Goal: Task Accomplishment & Management: Complete application form

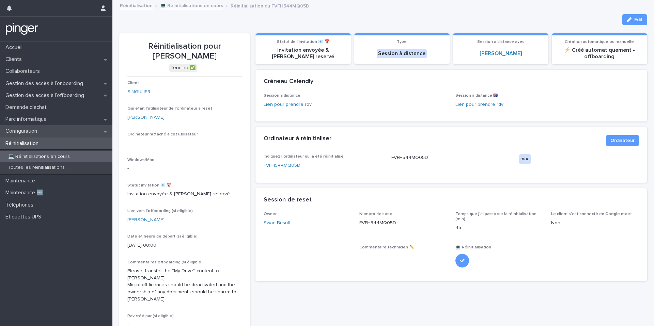
click at [65, 127] on div "Configuration" at bounding box center [56, 131] width 112 height 12
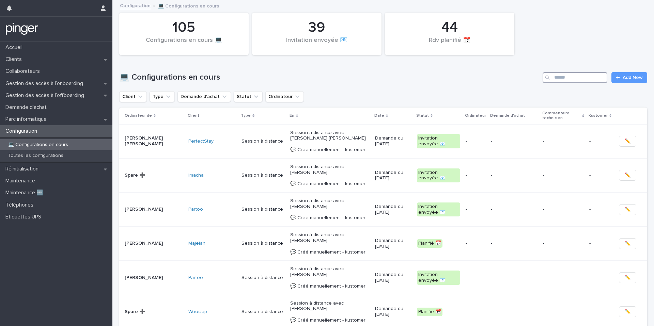
click at [566, 82] on input "Search" at bounding box center [575, 77] width 65 height 11
type input "*****"
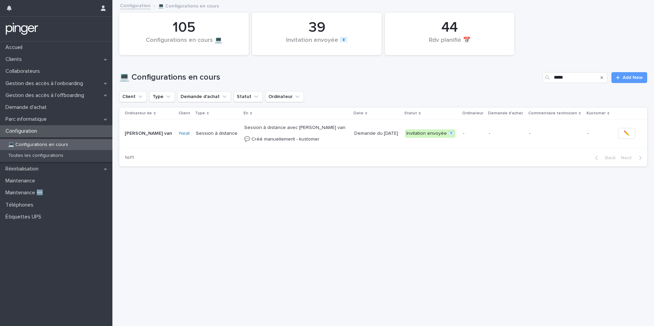
click at [463, 135] on p "-" at bounding box center [473, 134] width 20 height 6
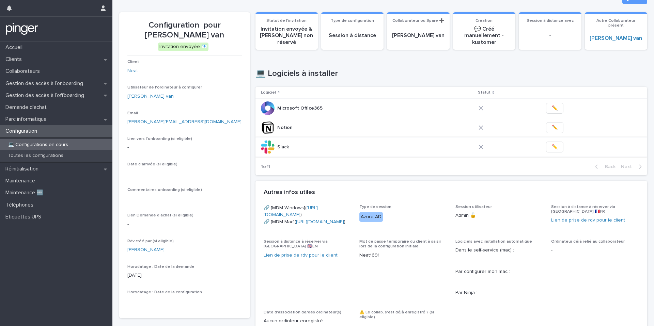
scroll to position [22, 0]
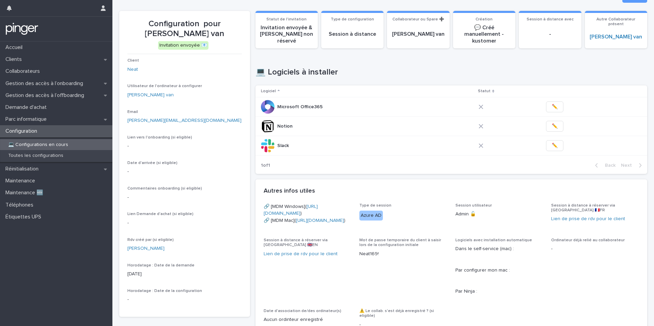
click at [193, 114] on div "Email [PERSON_NAME][EMAIL_ADDRESS][DOMAIN_NAME]" at bounding box center [184, 120] width 114 height 20
click at [546, 141] on button "✏️" at bounding box center [554, 145] width 17 height 11
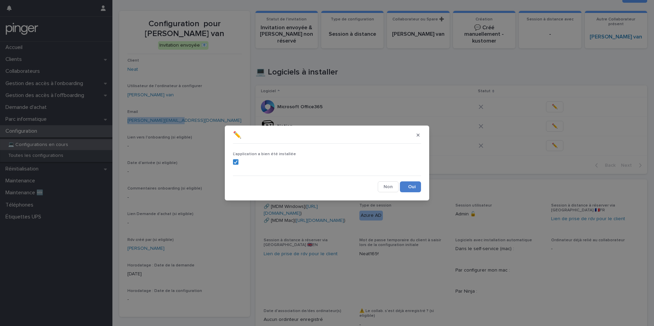
click at [412, 185] on button "Save" at bounding box center [410, 187] width 21 height 11
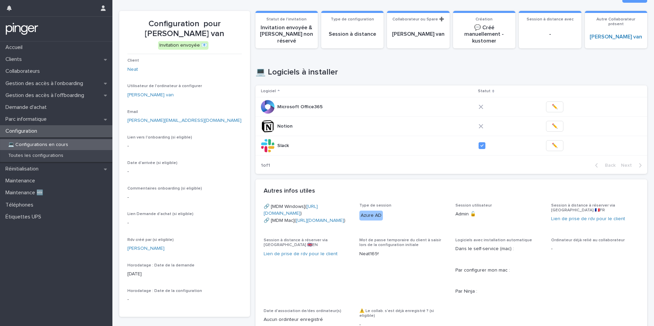
click at [203, 21] on p "Configuration pour [PERSON_NAME] van" at bounding box center [184, 29] width 114 height 20
drag, startPoint x: 203, startPoint y: 21, endPoint x: 218, endPoint y: 32, distance: 18.5
click at [218, 32] on p "Configuration pour [PERSON_NAME] van" at bounding box center [184, 29] width 114 height 20
copy p "[PERSON_NAME] van"
click at [546, 123] on button "✏️" at bounding box center [554, 126] width 17 height 11
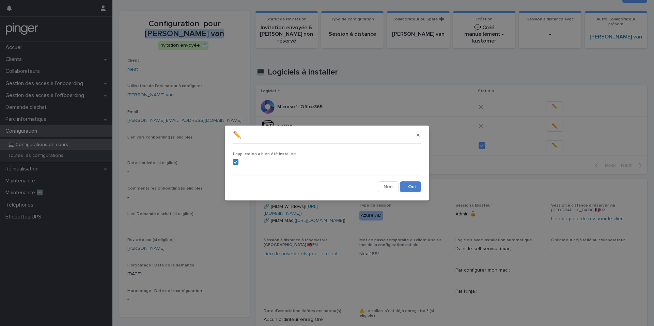
click at [412, 182] on button "Save" at bounding box center [410, 187] width 21 height 11
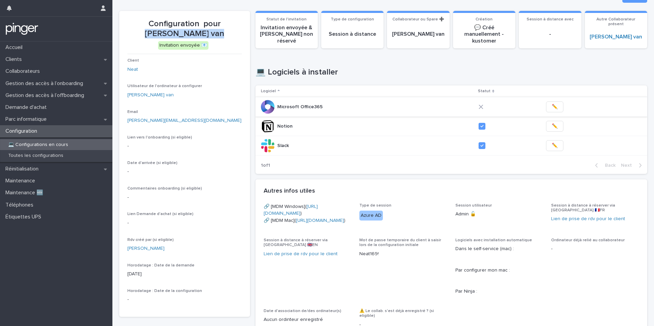
click at [546, 111] on button "✏️" at bounding box center [554, 107] width 17 height 11
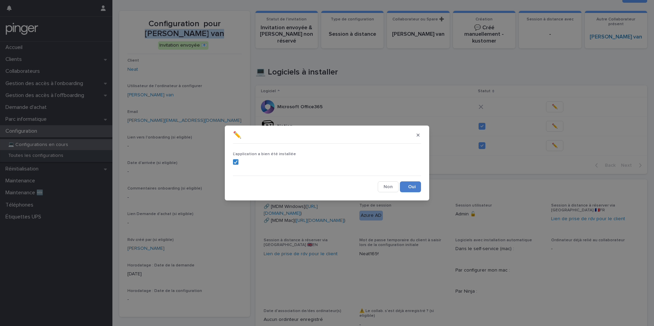
click at [418, 184] on button "Save" at bounding box center [410, 187] width 21 height 11
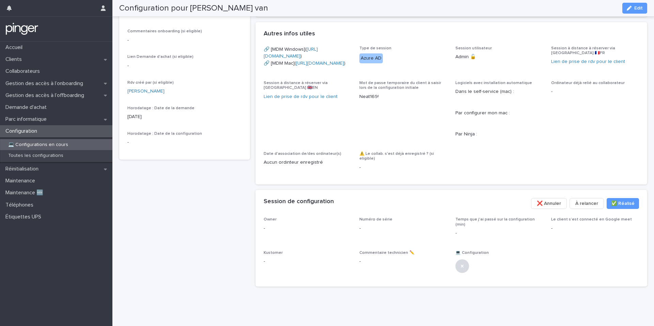
scroll to position [220, 0]
click at [628, 6] on icon "button" at bounding box center [629, 8] width 5 height 5
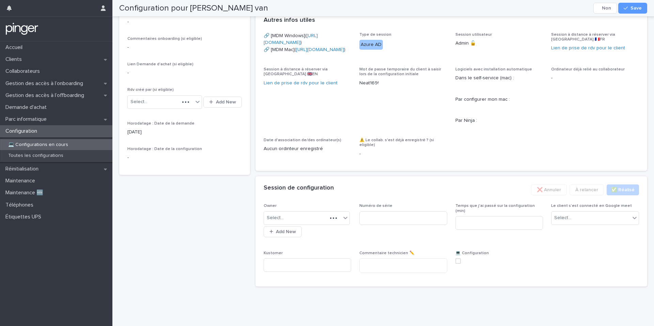
scroll to position [229, 0]
click at [328, 224] on div "Select..." at bounding box center [302, 218] width 77 height 11
type input "****"
click at [383, 225] on input at bounding box center [403, 219] width 88 height 14
paste input "**********"
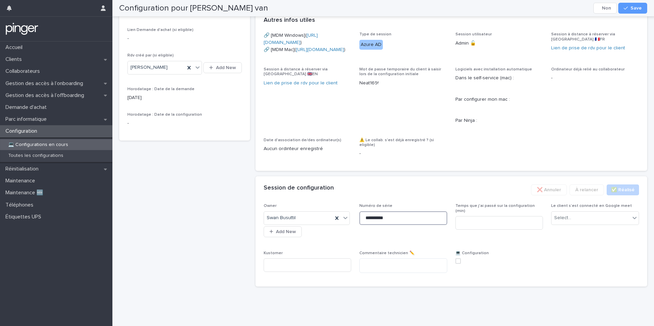
scroll to position [246, 0]
type input "**********"
click at [513, 230] on input at bounding box center [500, 223] width 88 height 14
type input "**"
click at [586, 224] on div "Select..." at bounding box center [591, 218] width 79 height 11
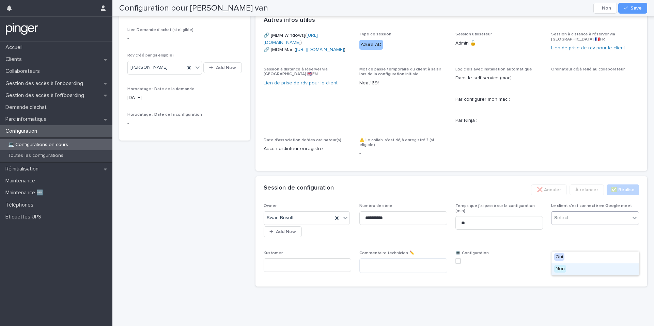
click at [570, 267] on div "Non" at bounding box center [595, 270] width 87 height 12
click at [461, 264] on label at bounding box center [500, 261] width 88 height 5
click at [641, 5] on button "Save" at bounding box center [632, 8] width 29 height 11
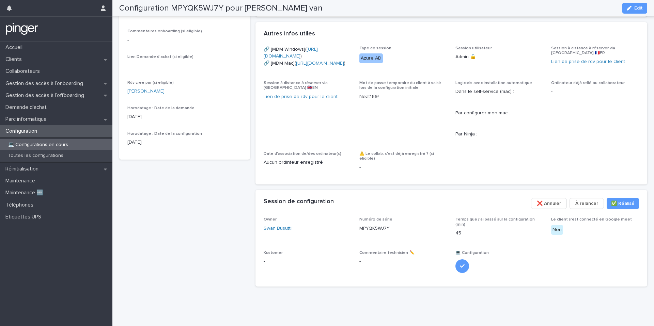
scroll to position [205, 0]
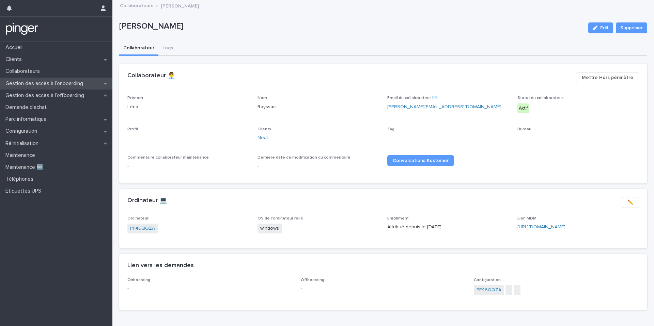
click at [79, 86] on p "Gestion des accès à l’onboarding" at bounding box center [46, 83] width 86 height 6
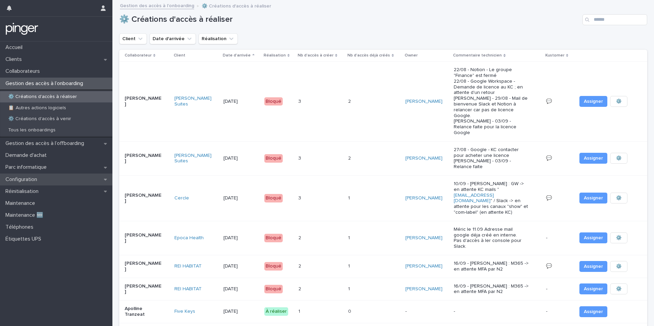
click at [75, 177] on div "Configuration" at bounding box center [56, 180] width 112 height 12
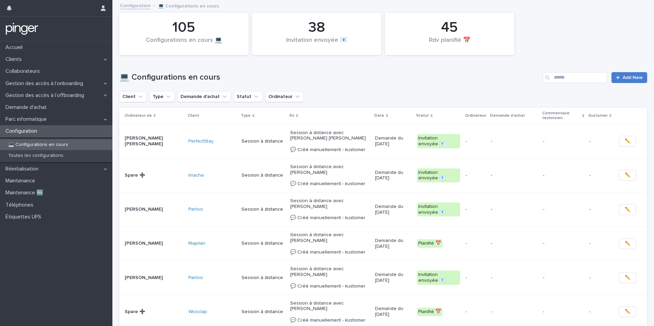
click at [625, 78] on span "Add New" at bounding box center [633, 77] width 20 height 5
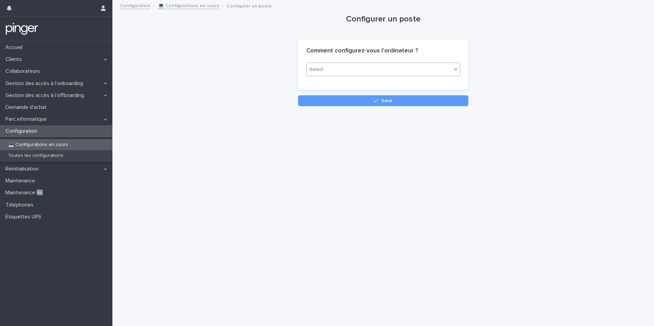
click at [350, 67] on div "Select..." at bounding box center [379, 69] width 145 height 11
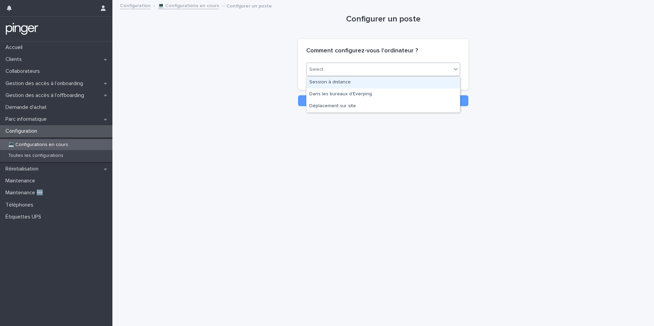
click at [341, 87] on div "Session à distance" at bounding box center [383, 83] width 153 height 12
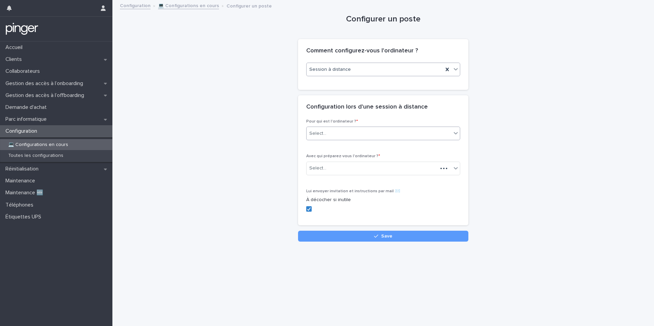
click at [333, 129] on div "Select..." at bounding box center [379, 133] width 145 height 11
click at [336, 149] on div "Collaborateur" at bounding box center [383, 147] width 153 height 12
click at [325, 170] on div "Select..." at bounding box center [317, 168] width 17 height 7
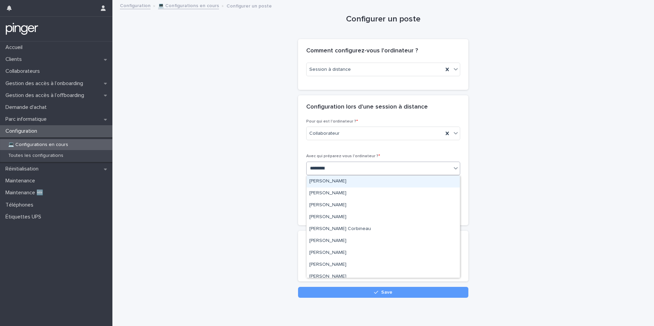
type input "**********"
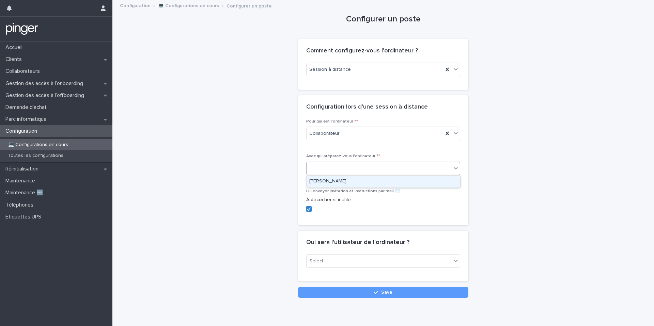
click at [326, 174] on div "cédric hac" at bounding box center [383, 169] width 154 height 14
click at [331, 263] on div "Select..." at bounding box center [379, 261] width 145 height 11
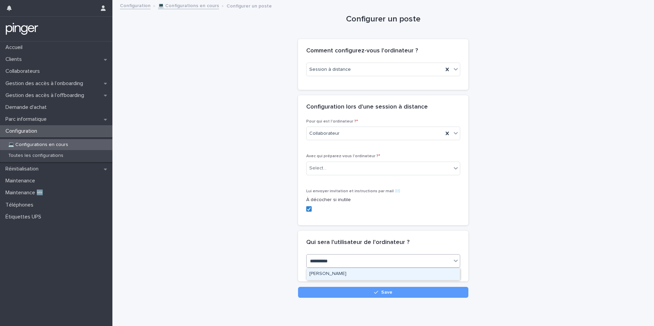
type input "**********"
click at [356, 274] on div "Cédric HACHEM" at bounding box center [383, 274] width 153 height 12
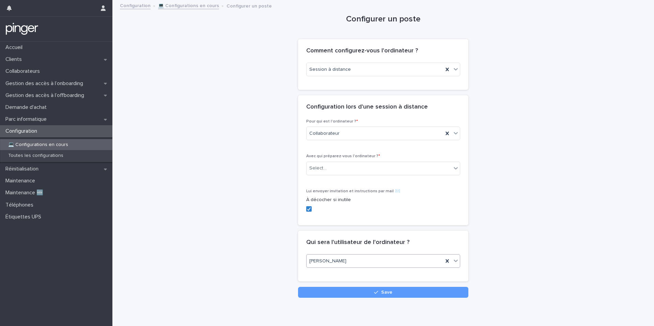
click at [358, 166] on div "Select..." at bounding box center [379, 168] width 145 height 11
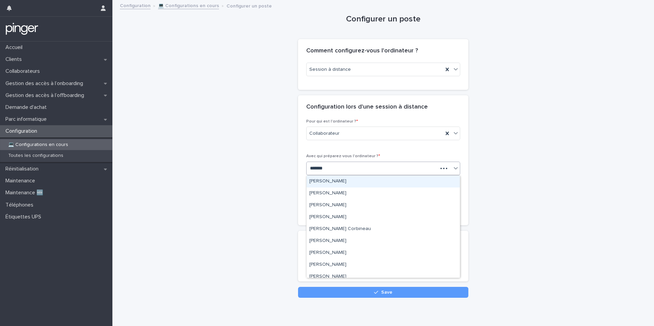
type input "********"
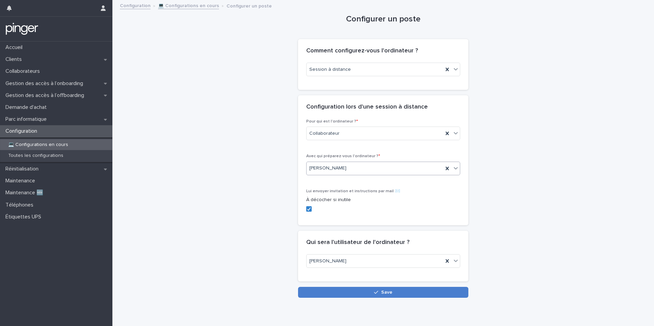
click at [344, 292] on button "Save" at bounding box center [383, 292] width 170 height 11
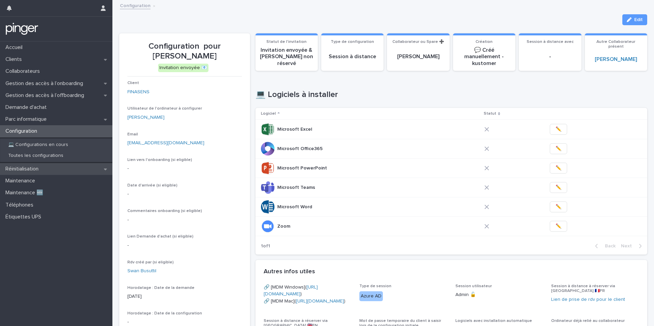
click at [71, 168] on div "Réinitialisation" at bounding box center [56, 169] width 112 height 12
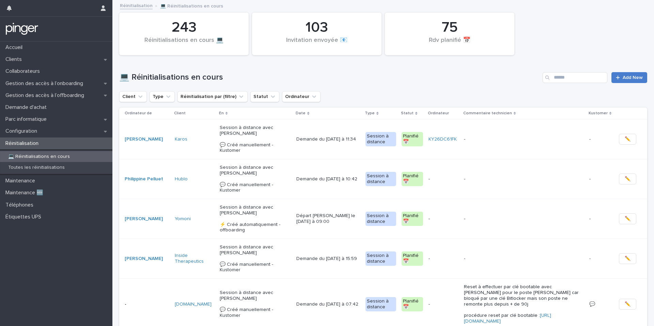
click at [624, 77] on span "Add New" at bounding box center [633, 77] width 20 height 5
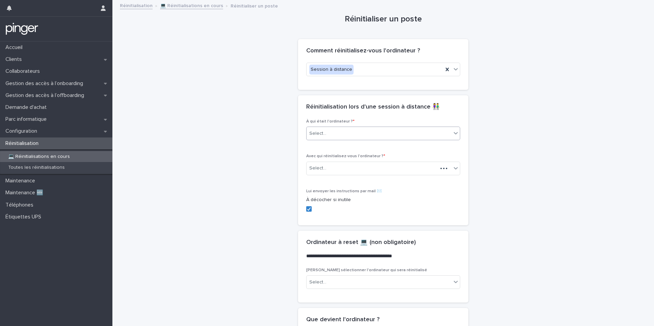
click at [414, 129] on div "Select..." at bounding box center [379, 133] width 145 height 11
type input "**********"
click at [360, 136] on div "**********" at bounding box center [379, 133] width 145 height 11
click at [360, 133] on div "Select..." at bounding box center [379, 133] width 145 height 11
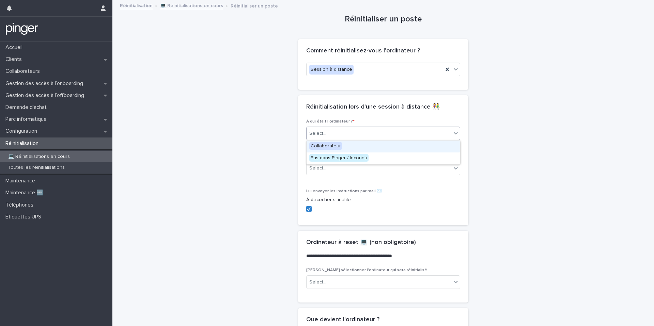
click at [353, 143] on div "Collaborateur" at bounding box center [383, 147] width 153 height 12
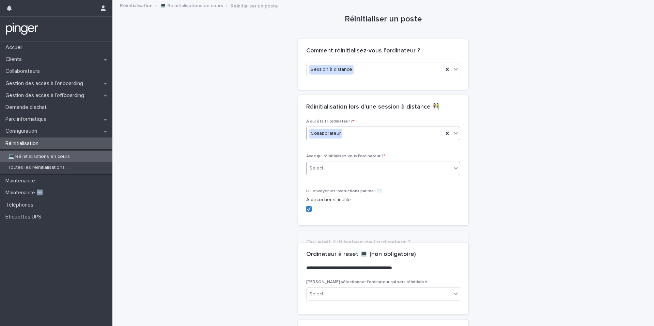
click at [347, 173] on div "Select..." at bounding box center [379, 168] width 145 height 11
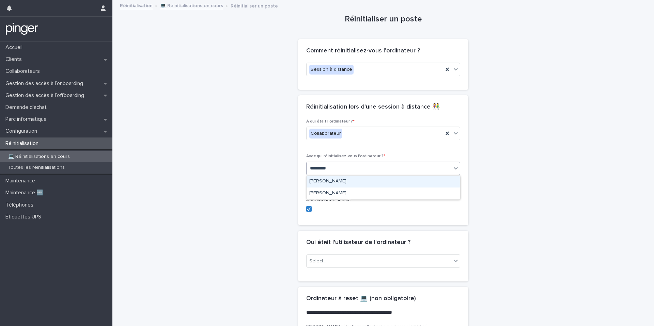
type input "**********"
click at [319, 260] on div "Select..." at bounding box center [317, 261] width 17 height 7
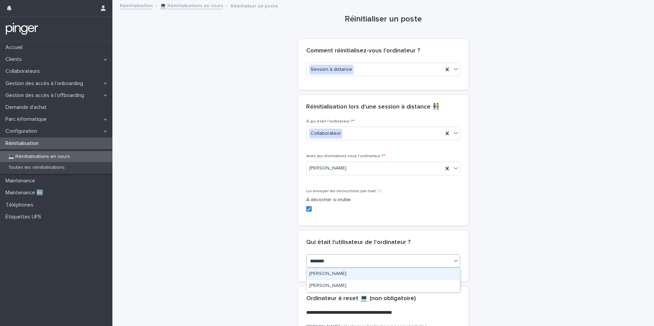
type input "*********"
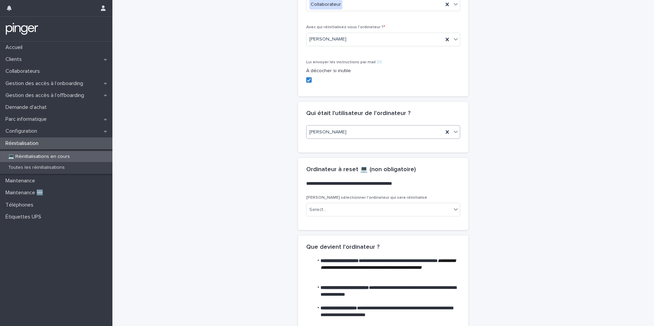
scroll to position [140, 0]
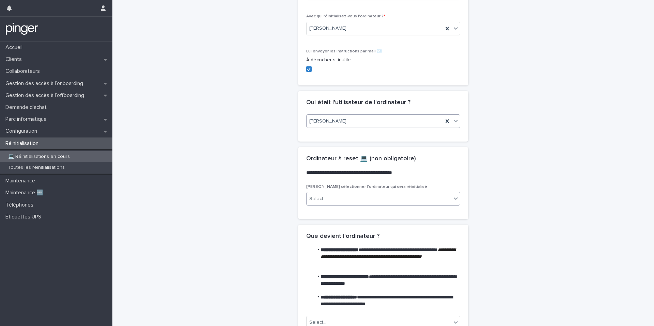
click at [360, 195] on div "Select..." at bounding box center [379, 199] width 145 height 11
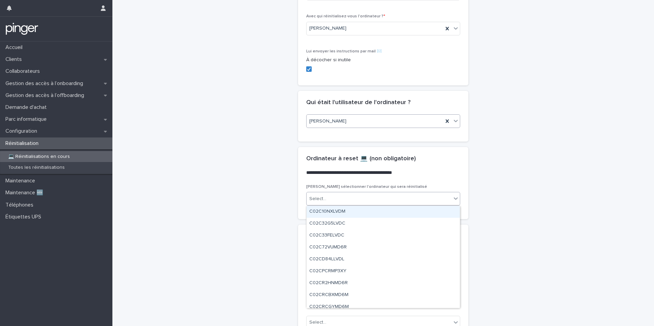
scroll to position [207, 0]
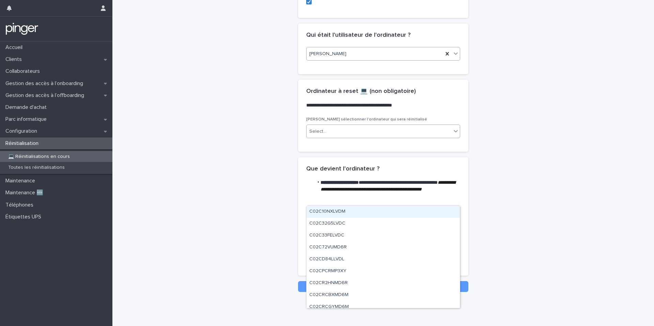
click at [282, 221] on div "**********" at bounding box center [383, 42] width 528 height 499
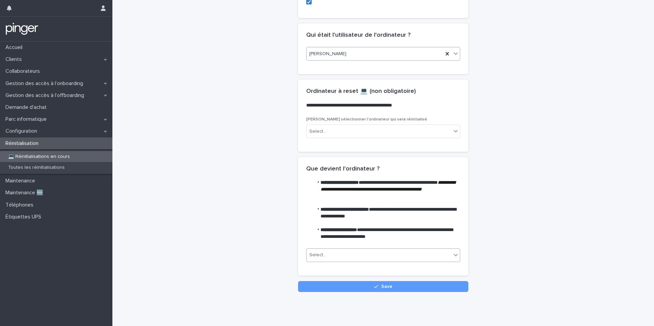
click at [336, 255] on div "Select..." at bounding box center [379, 255] width 145 height 11
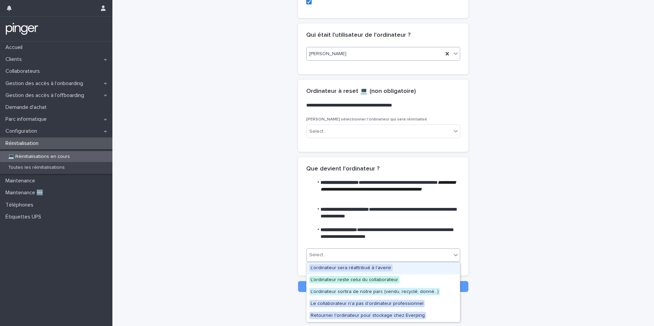
click at [360, 266] on span "L'ordinateur sera réattribué à l'avenir" at bounding box center [350, 267] width 83 height 7
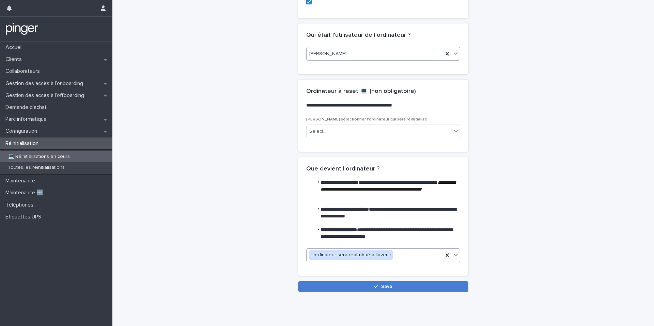
click at [369, 287] on button "Save" at bounding box center [383, 286] width 170 height 11
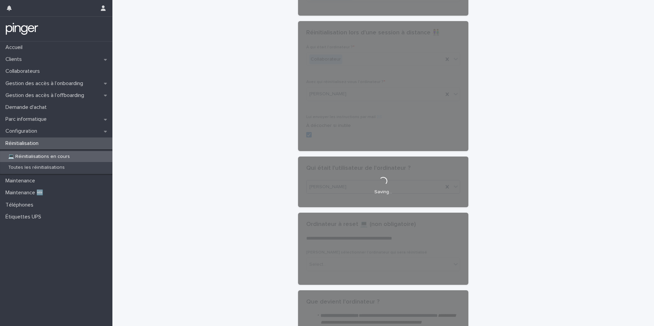
scroll to position [0, 0]
